Goal: Task Accomplishment & Management: Use online tool/utility

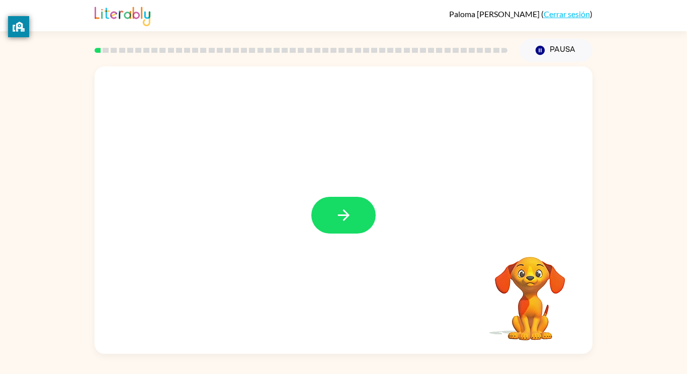
drag, startPoint x: 532, startPoint y: 285, endPoint x: 547, endPoint y: 265, distance: 24.4
click at [547, 265] on video "Tu navegador debe admitir la reproducción de archivos .mp4 para usar Literably.…" at bounding box center [530, 291] width 101 height 101
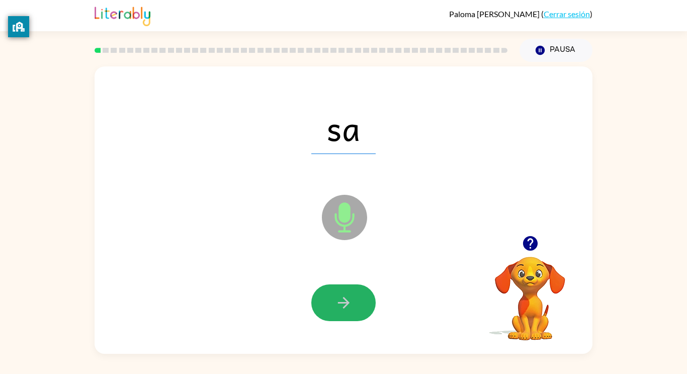
click at [344, 311] on icon "button" at bounding box center [344, 303] width 18 height 18
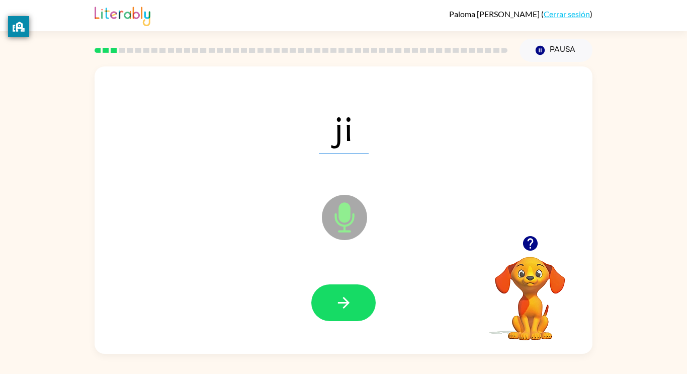
click at [344, 311] on icon "button" at bounding box center [344, 303] width 18 height 18
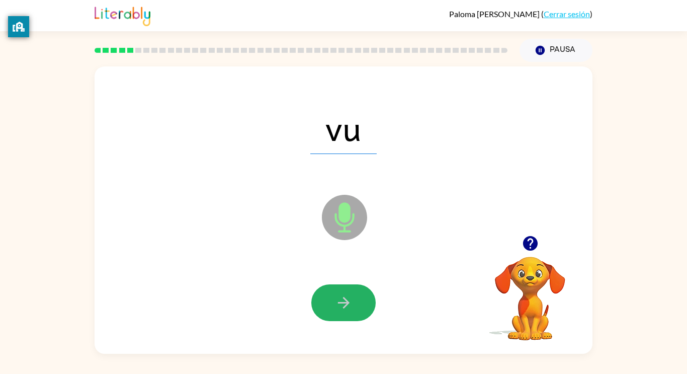
click at [344, 311] on icon "button" at bounding box center [344, 303] width 18 height 18
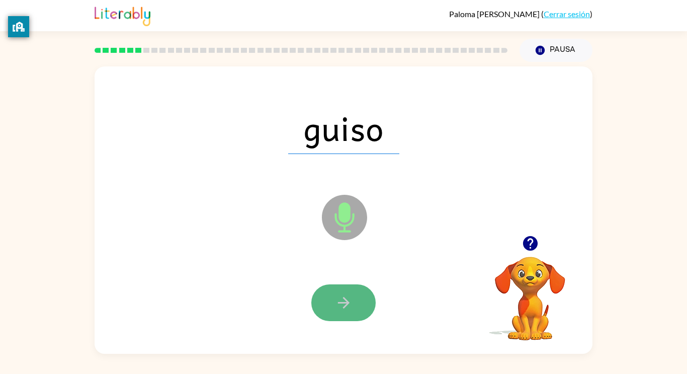
click at [364, 305] on button "button" at bounding box center [343, 302] width 64 height 37
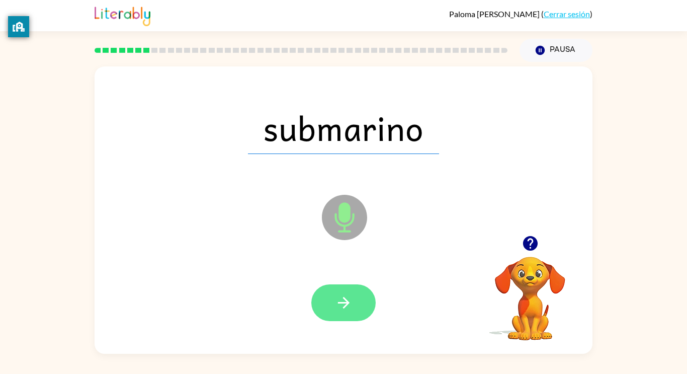
click at [340, 295] on icon "button" at bounding box center [344, 303] width 18 height 18
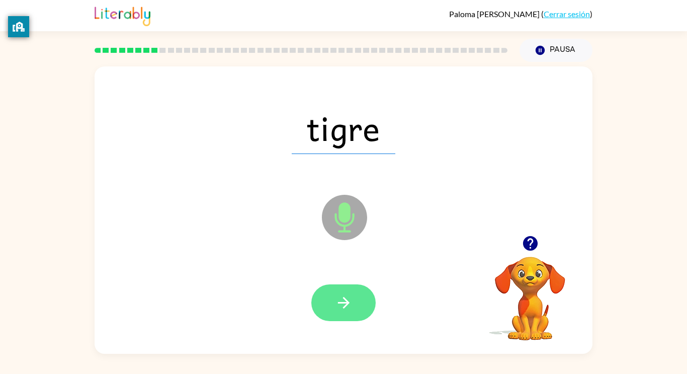
click at [358, 303] on button "button" at bounding box center [343, 302] width 64 height 37
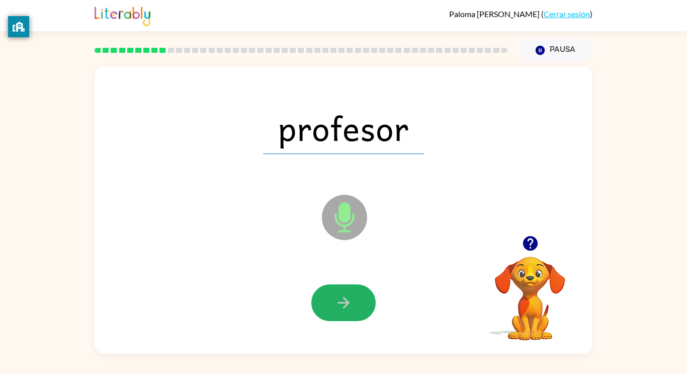
click at [359, 303] on button "button" at bounding box center [343, 302] width 64 height 37
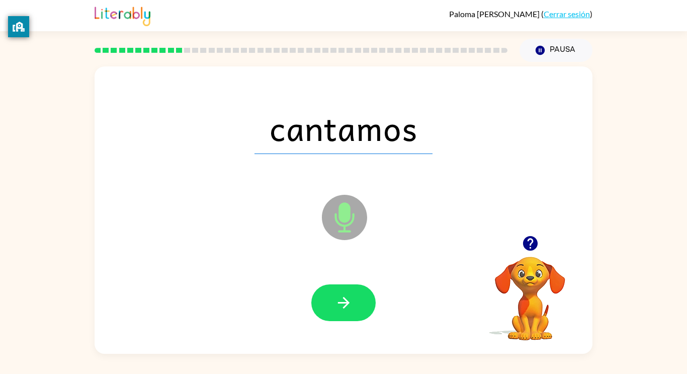
click at [359, 303] on button "button" at bounding box center [343, 302] width 64 height 37
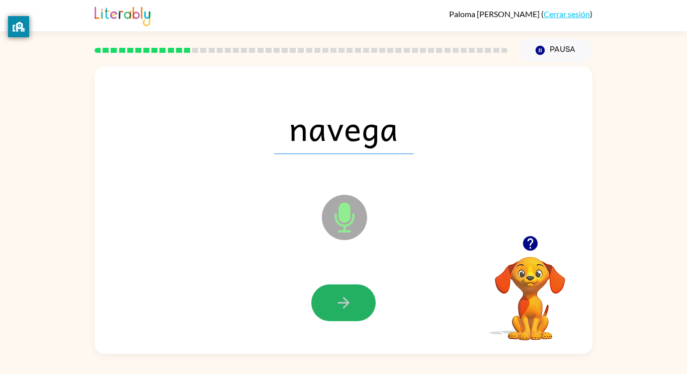
click at [359, 303] on button "button" at bounding box center [343, 302] width 64 height 37
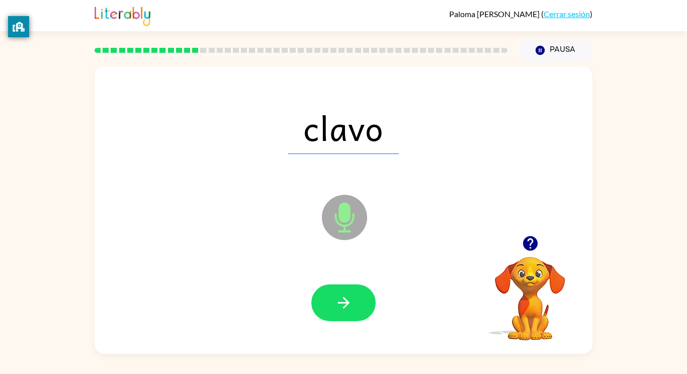
click at [359, 303] on button "button" at bounding box center [343, 302] width 64 height 37
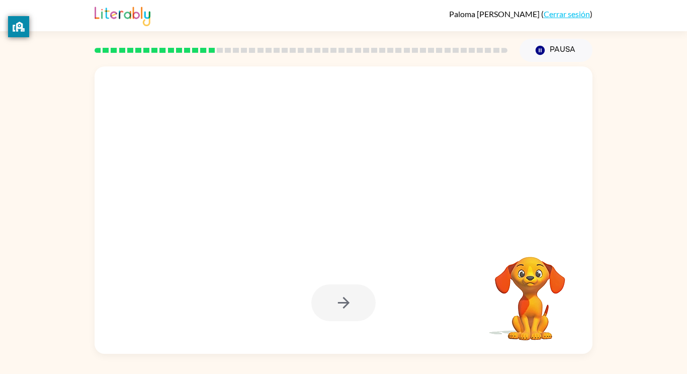
click at [359, 303] on div at bounding box center [343, 302] width 64 height 37
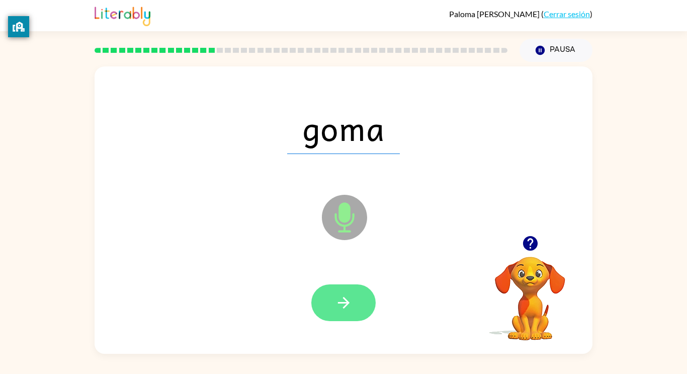
click at [360, 306] on button "button" at bounding box center [343, 302] width 64 height 37
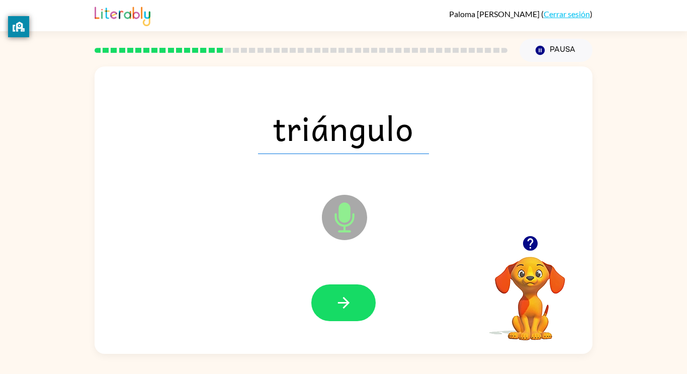
click at [360, 306] on button "button" at bounding box center [343, 302] width 64 height 37
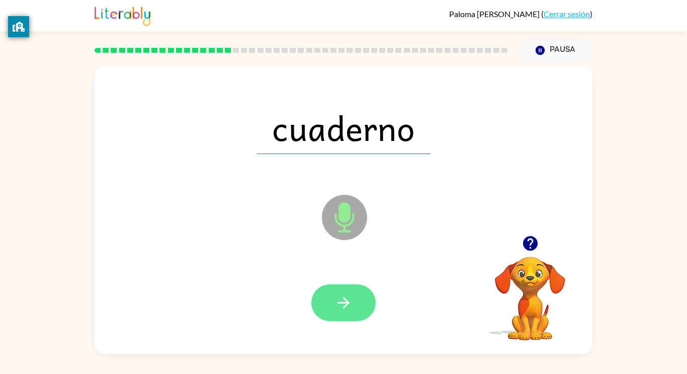
click at [361, 307] on button "button" at bounding box center [343, 302] width 64 height 37
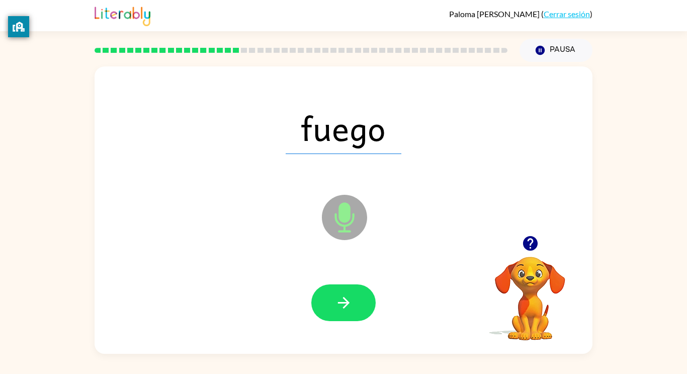
click at [361, 307] on button "button" at bounding box center [343, 302] width 64 height 37
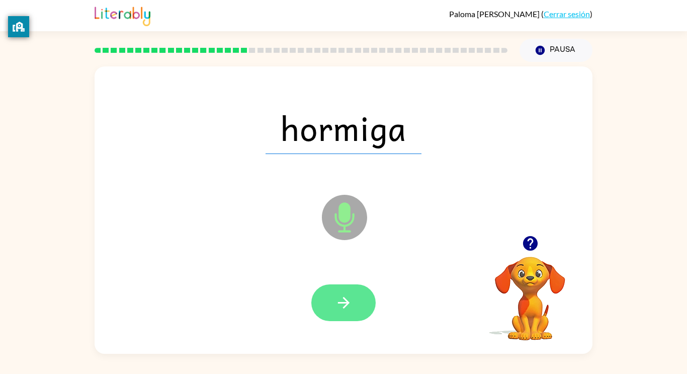
click at [366, 302] on button "button" at bounding box center [343, 302] width 64 height 37
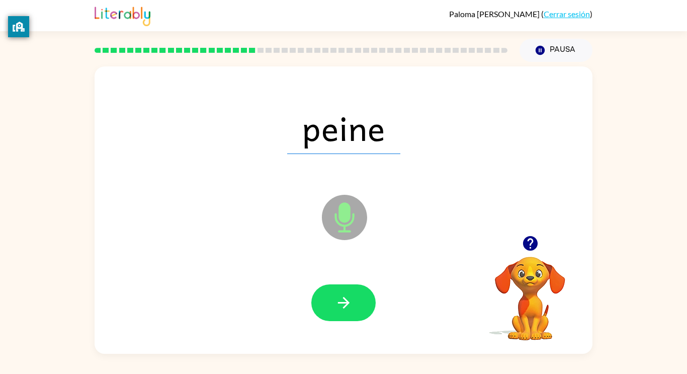
click at [366, 302] on button "button" at bounding box center [343, 302] width 64 height 37
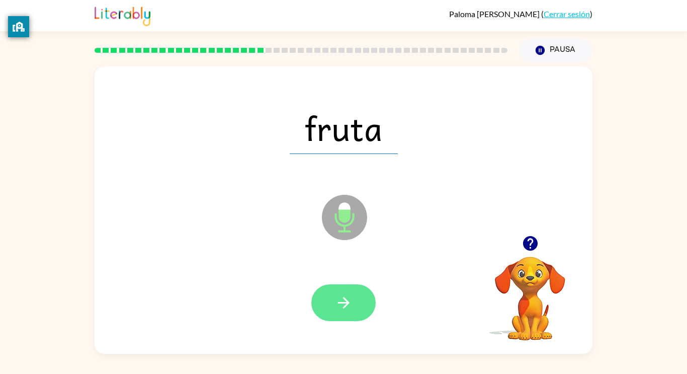
click at [367, 303] on button "button" at bounding box center [343, 302] width 64 height 37
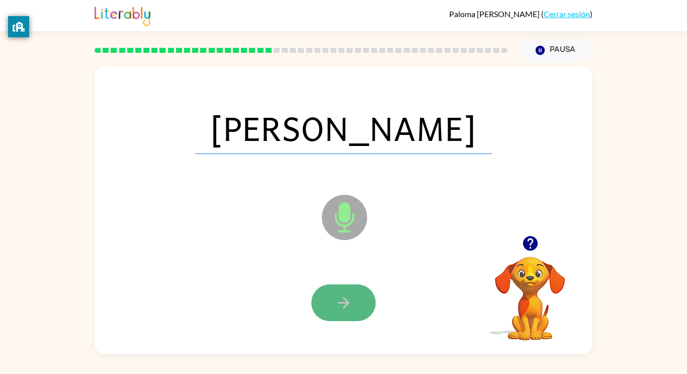
click at [362, 305] on button "button" at bounding box center [343, 302] width 64 height 37
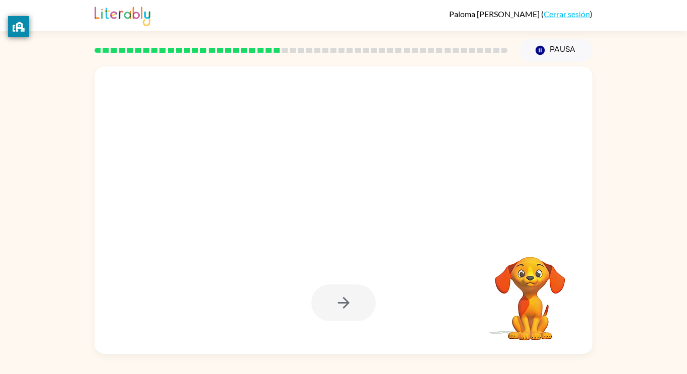
click at [362, 305] on div at bounding box center [343, 302] width 64 height 37
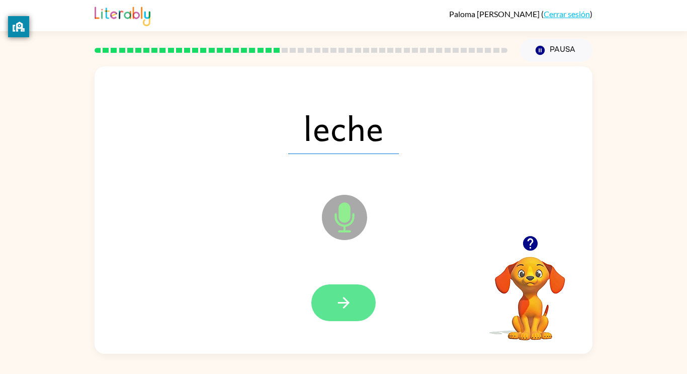
click at [363, 306] on button "button" at bounding box center [343, 302] width 64 height 37
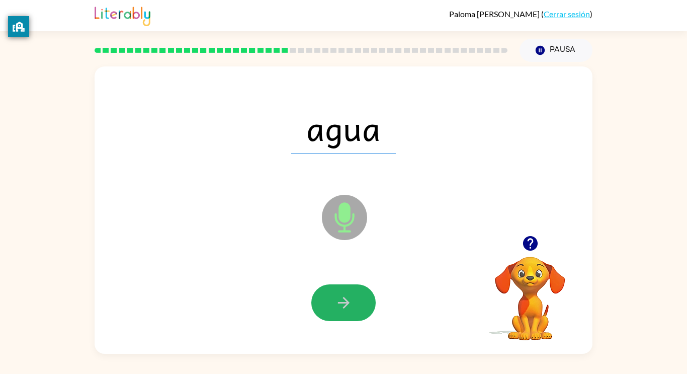
click at [363, 306] on button "button" at bounding box center [343, 302] width 64 height 37
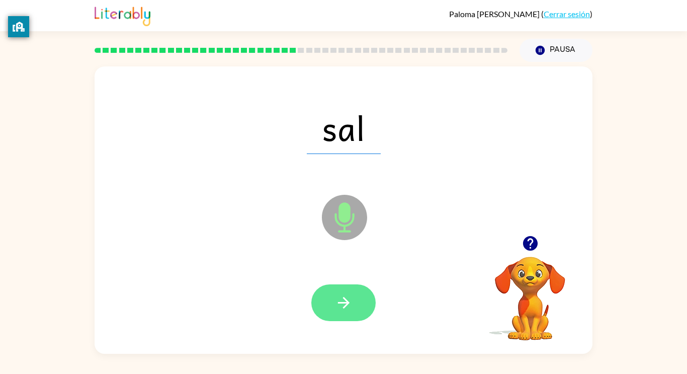
click at [364, 306] on button "button" at bounding box center [343, 302] width 64 height 37
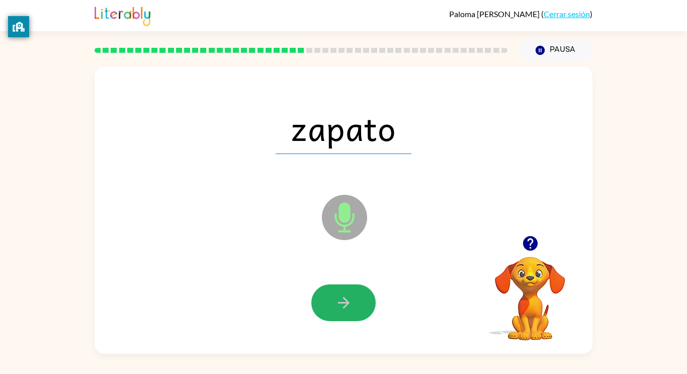
click at [364, 306] on button "button" at bounding box center [343, 302] width 64 height 37
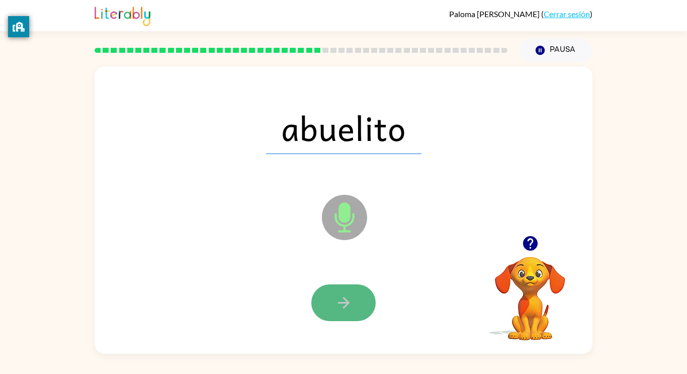
click at [366, 304] on button "button" at bounding box center [343, 302] width 64 height 37
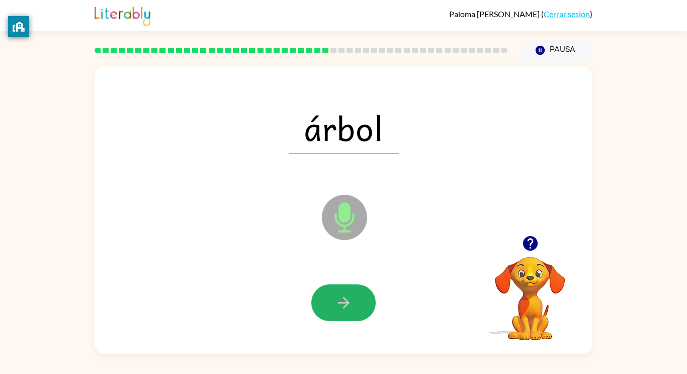
click at [366, 304] on button "button" at bounding box center [343, 302] width 64 height 37
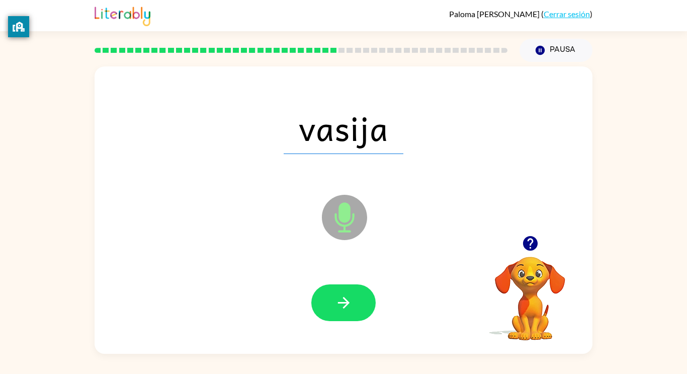
click at [366, 304] on button "button" at bounding box center [343, 302] width 64 height 37
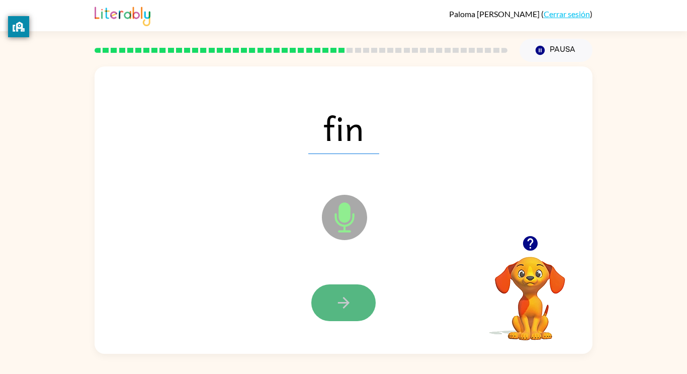
click at [366, 305] on button "button" at bounding box center [343, 302] width 64 height 37
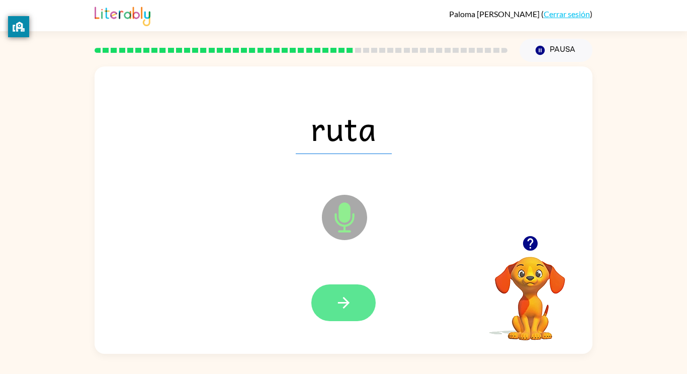
click at [365, 304] on button "button" at bounding box center [343, 302] width 64 height 37
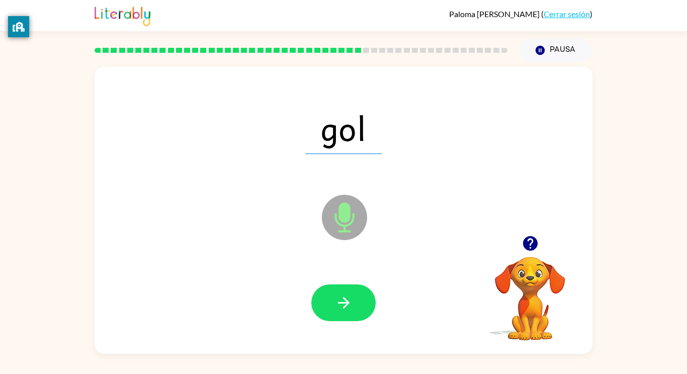
click at [365, 304] on button "button" at bounding box center [343, 302] width 64 height 37
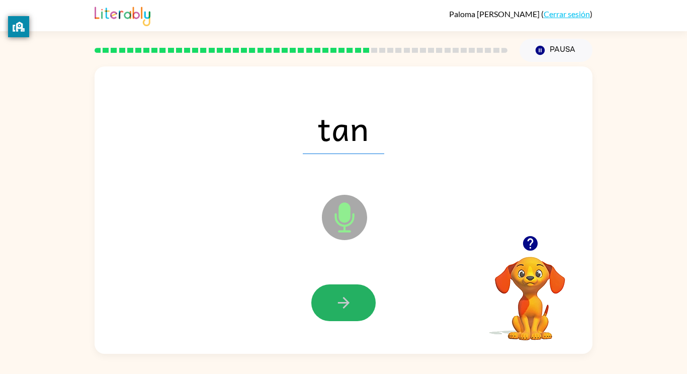
click at [365, 304] on button "button" at bounding box center [343, 302] width 64 height 37
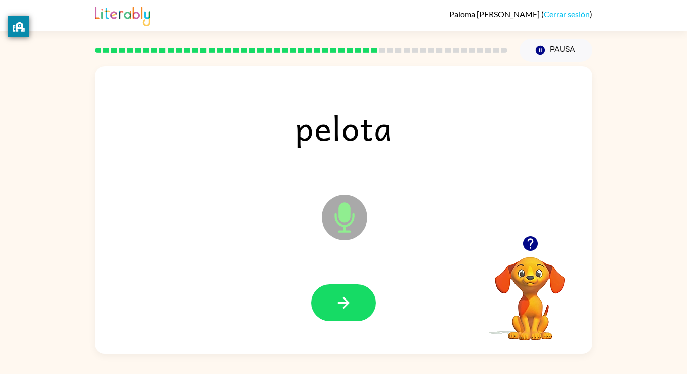
click at [365, 304] on button "button" at bounding box center [343, 302] width 64 height 37
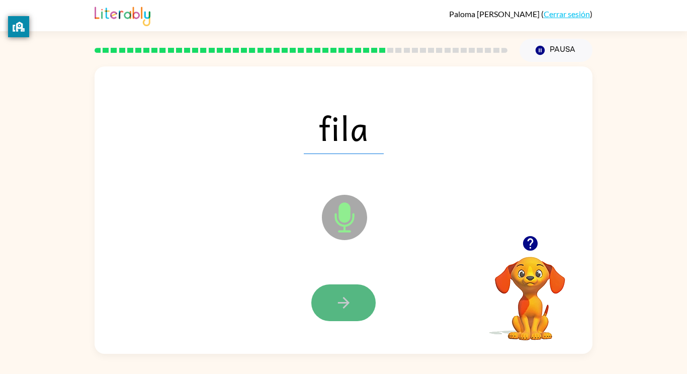
click at [364, 303] on button "button" at bounding box center [343, 302] width 64 height 37
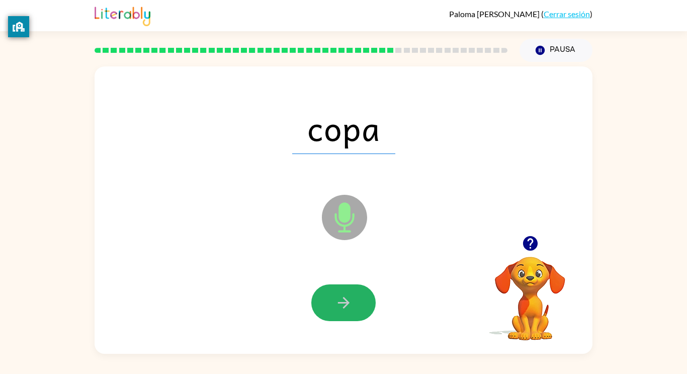
click at [364, 303] on button "button" at bounding box center [343, 302] width 64 height 37
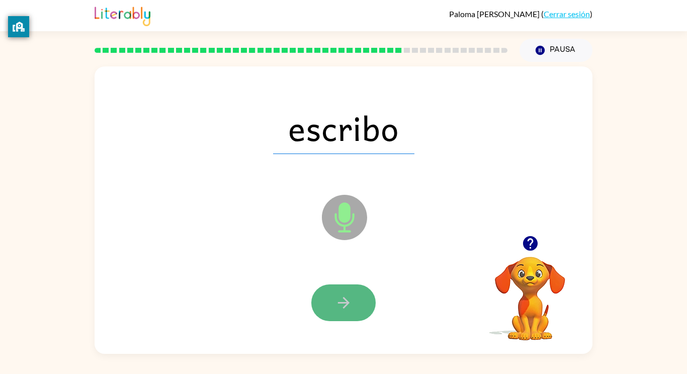
click at [359, 307] on button "button" at bounding box center [343, 302] width 64 height 37
click at [362, 301] on button "button" at bounding box center [343, 302] width 64 height 37
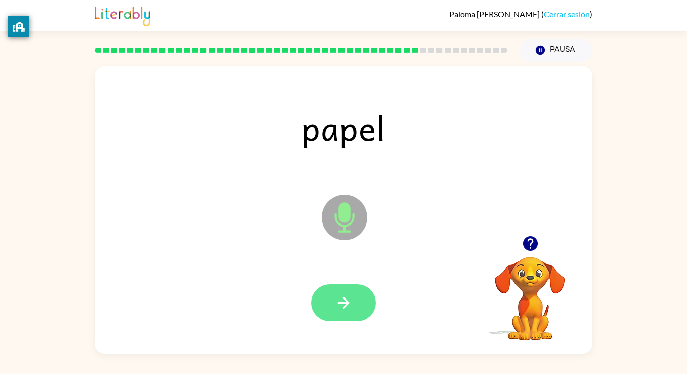
click at [363, 304] on button "button" at bounding box center [343, 302] width 64 height 37
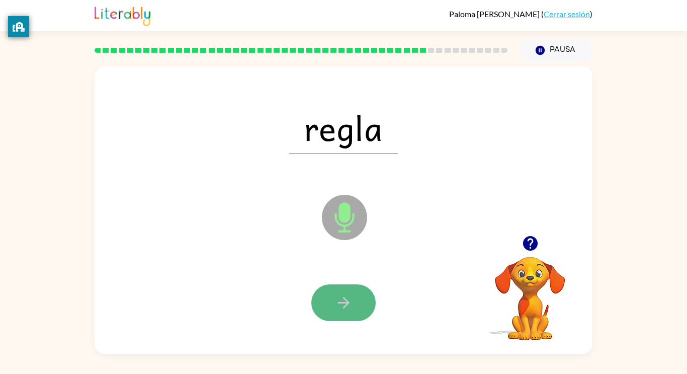
click at [363, 305] on button "button" at bounding box center [343, 302] width 64 height 37
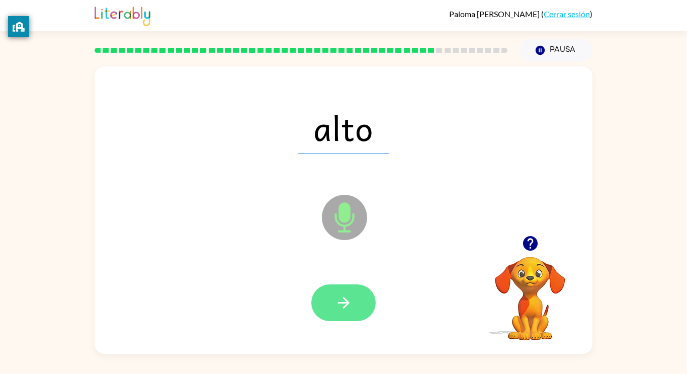
click at [363, 306] on button "button" at bounding box center [343, 302] width 64 height 37
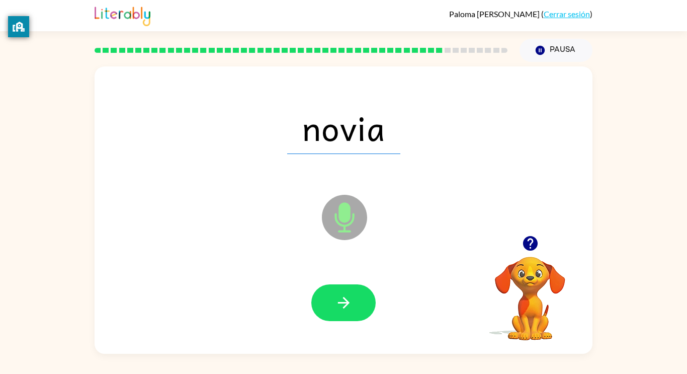
click at [363, 306] on button "button" at bounding box center [343, 302] width 64 height 37
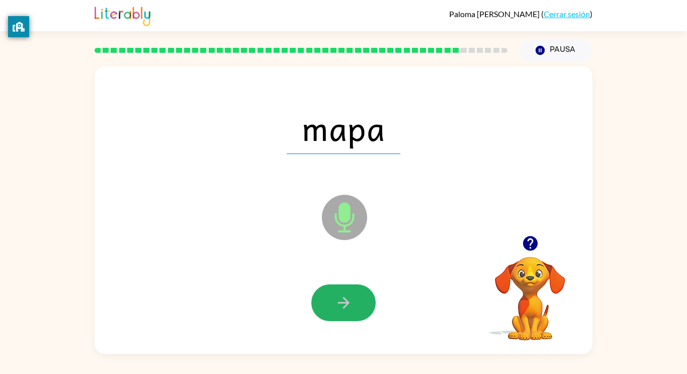
click at [363, 306] on button "button" at bounding box center [343, 302] width 64 height 37
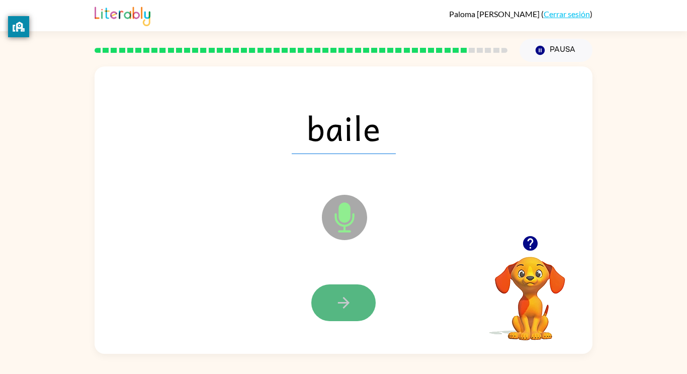
click at [363, 307] on button "button" at bounding box center [343, 302] width 64 height 37
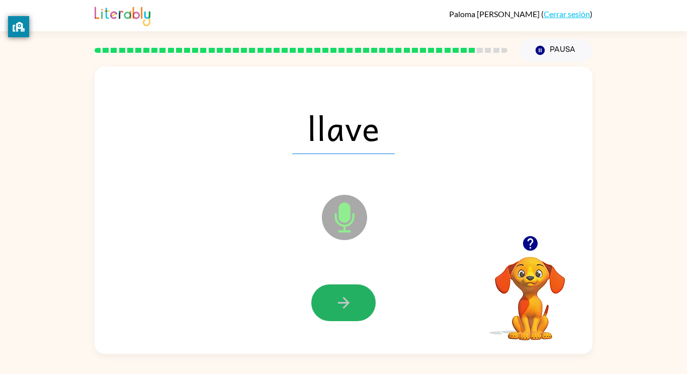
click at [363, 307] on button "button" at bounding box center [343, 302] width 64 height 37
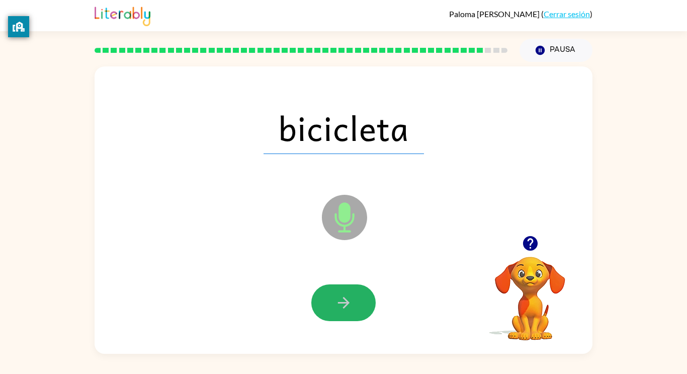
click at [363, 307] on button "button" at bounding box center [343, 302] width 64 height 37
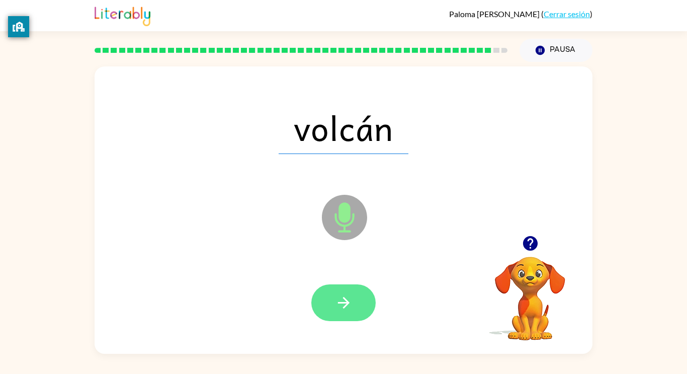
click at [363, 307] on button "button" at bounding box center [343, 302] width 64 height 37
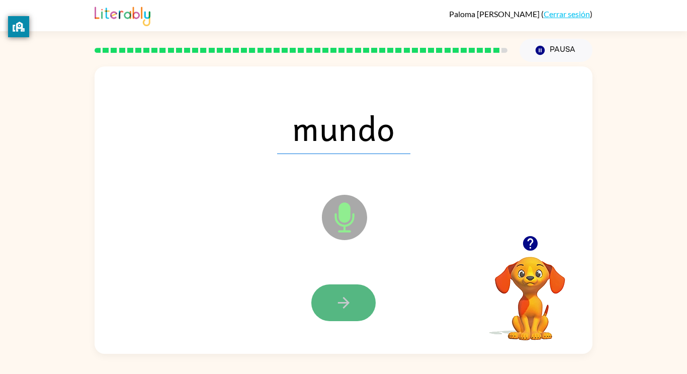
click at [363, 307] on button "button" at bounding box center [343, 302] width 64 height 37
